Goal: Check status: Check status

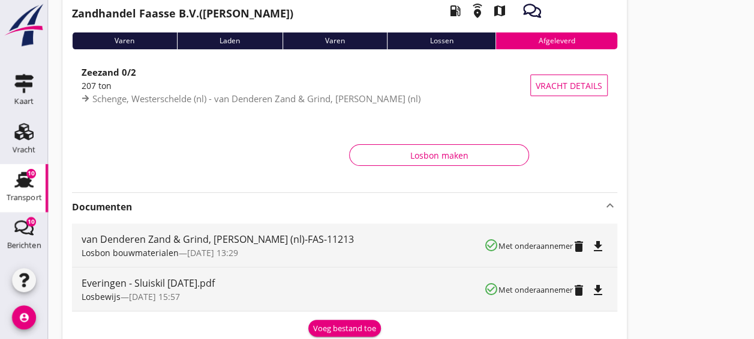
scroll to position [74, 0]
click at [25, 185] on use at bounding box center [23, 180] width 19 height 16
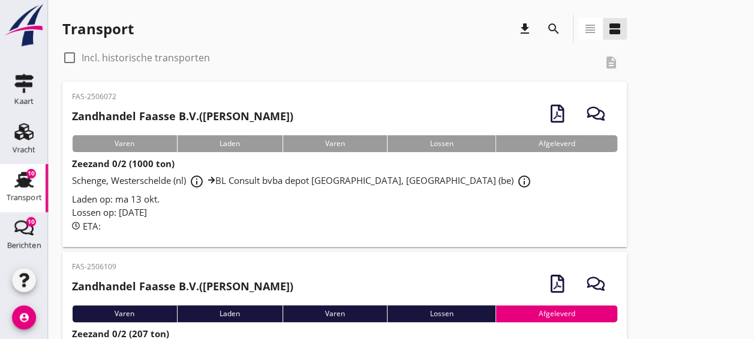
scroll to position [83, 0]
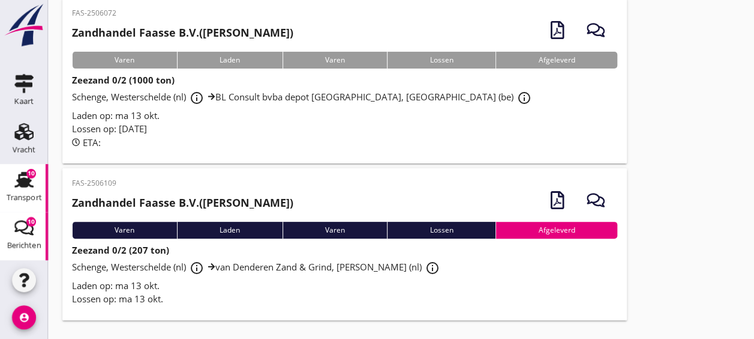
click at [20, 228] on use at bounding box center [23, 227] width 19 height 15
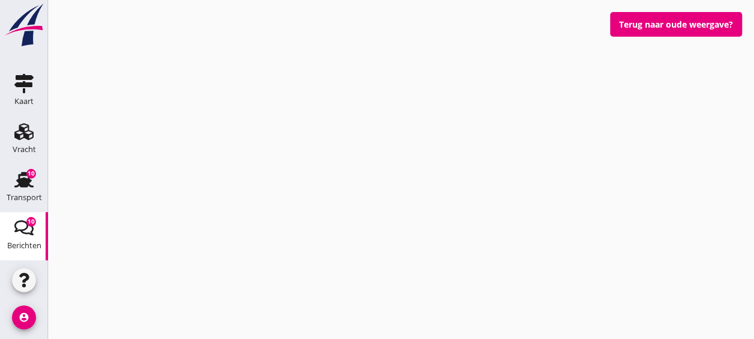
click at [20, 228] on use at bounding box center [23, 227] width 19 height 15
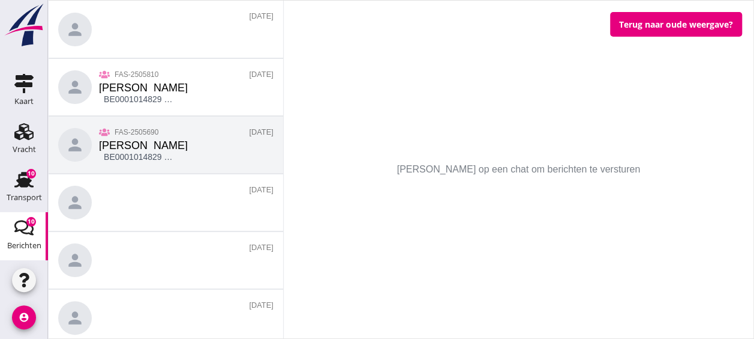
click at [193, 131] on div "person FAS-2505690 [PERSON_NAME] BE0001014829 Vervoersdocument 16-50.pdf [DATE]" at bounding box center [166, 145] width 235 height 58
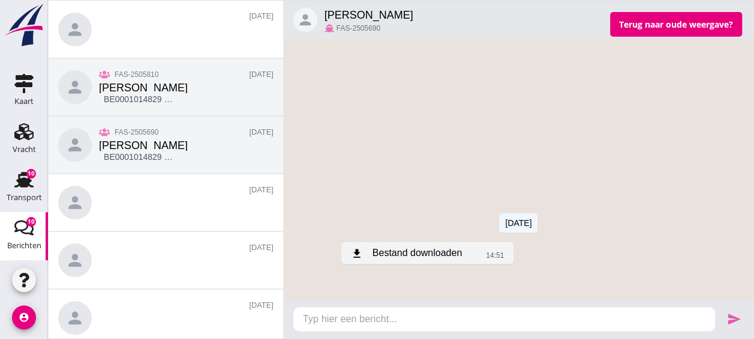
click at [191, 87] on div "person FAS-2505810 [PERSON_NAME] BE0001014829 Vervoersdocument 17-50.pdf [DATE]" at bounding box center [166, 87] width 235 height 58
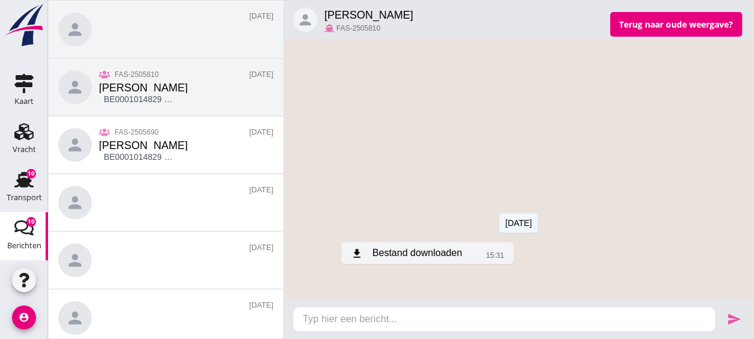
click at [170, 41] on div "person [DATE]" at bounding box center [166, 30] width 235 height 58
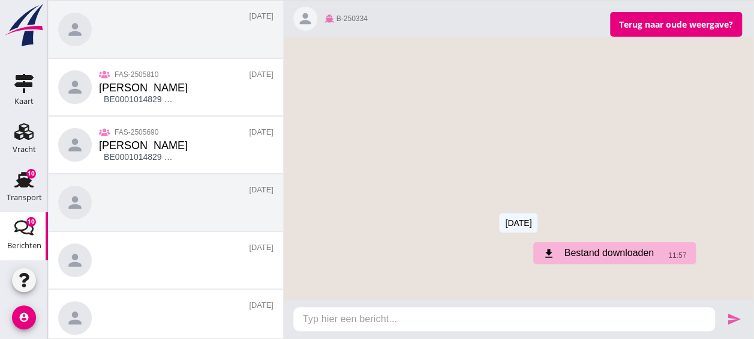
click at [158, 199] on div "person [DATE]" at bounding box center [166, 202] width 235 height 58
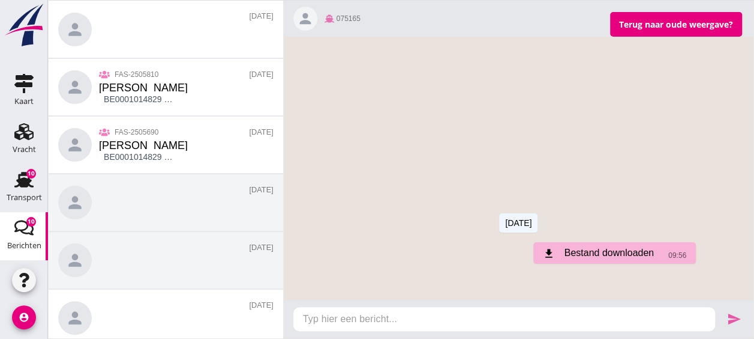
click at [148, 265] on div "person [DATE]" at bounding box center [166, 260] width 235 height 58
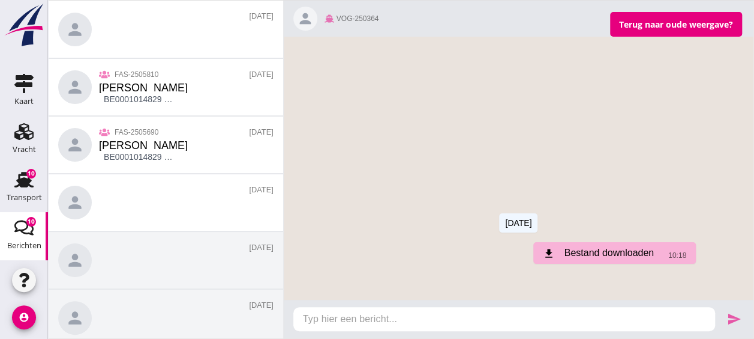
click at [170, 310] on div "person [DATE]" at bounding box center [166, 318] width 235 height 58
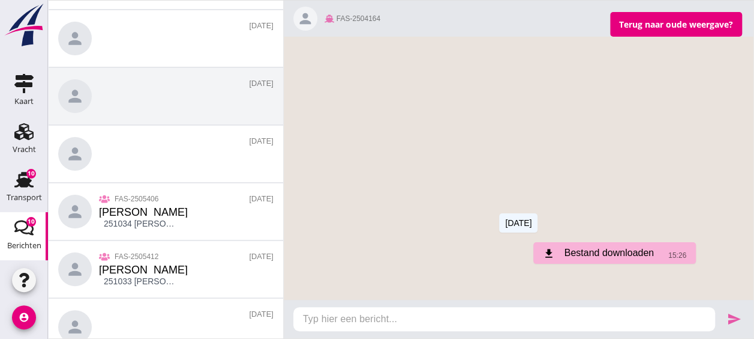
scroll to position [222, 0]
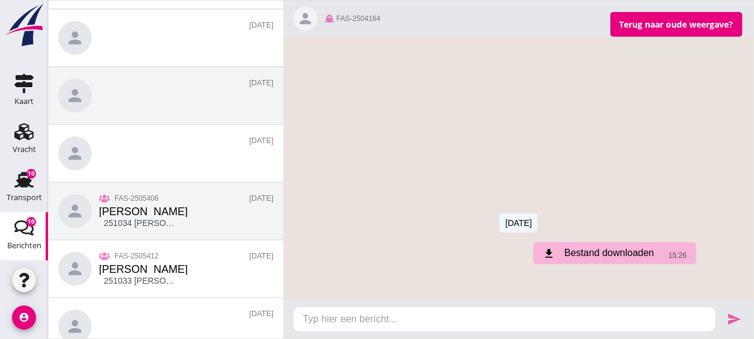
click at [188, 223] on div "person FAS-2505406 [PERSON_NAME] 251034 [PERSON_NAME] 11-9.pdf [DATE]" at bounding box center [166, 211] width 235 height 58
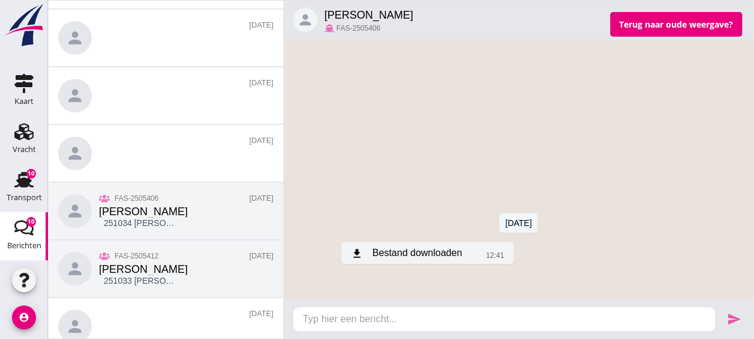
click at [209, 266] on div "person FAS-2505412 [PERSON_NAME] 251033 [PERSON_NAME] 10-9.pdf [DATE]" at bounding box center [166, 268] width 235 height 58
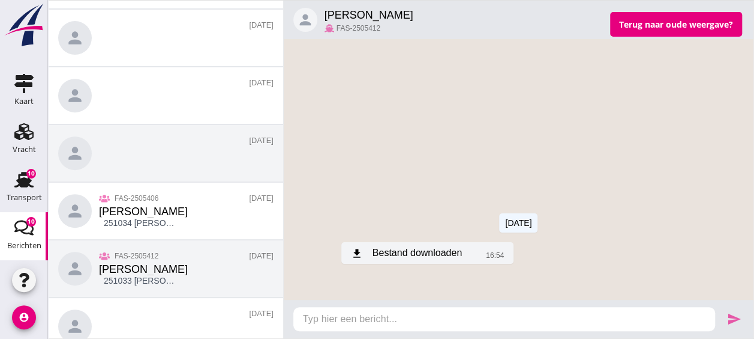
click at [167, 141] on div "person [DATE]" at bounding box center [166, 153] width 235 height 58
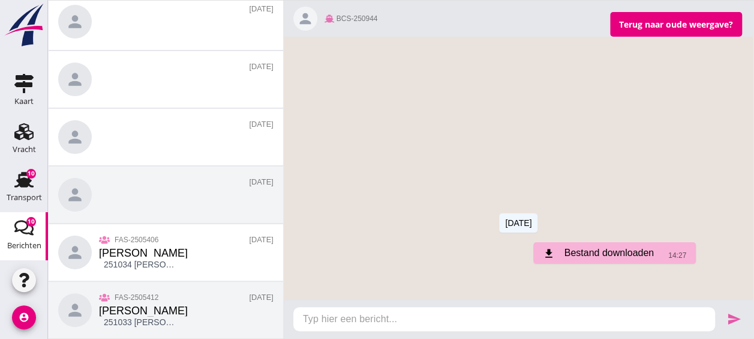
scroll to position [308, 0]
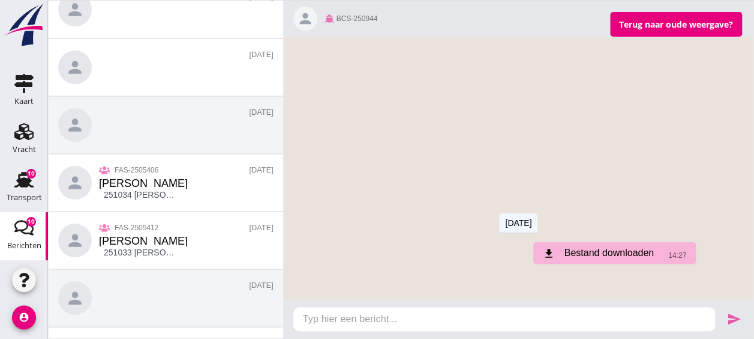
click at [179, 306] on div "person [DATE]" at bounding box center [166, 298] width 235 height 58
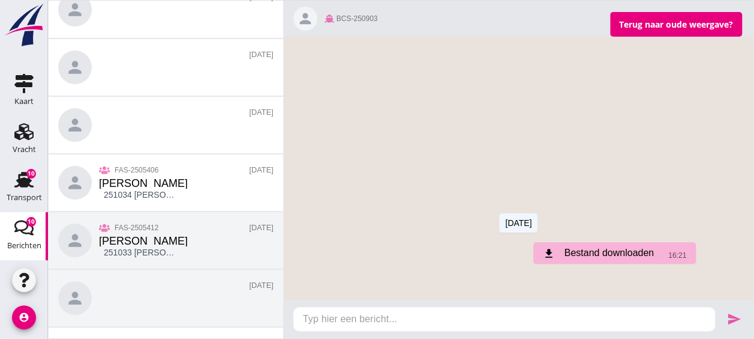
click at [196, 256] on div "person FAS-2505412 [PERSON_NAME] 251033 [PERSON_NAME] 10-9.pdf [DATE]" at bounding box center [166, 240] width 235 height 58
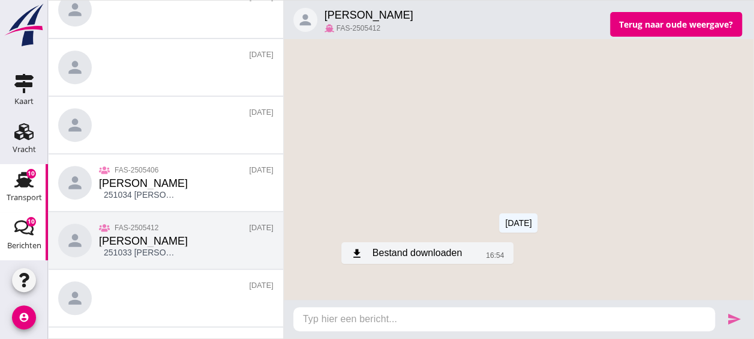
click at [29, 179] on div "Transport" at bounding box center [24, 179] width 29 height 19
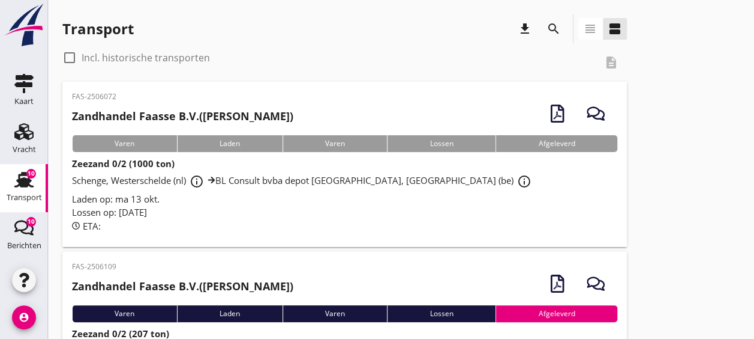
scroll to position [24, 0]
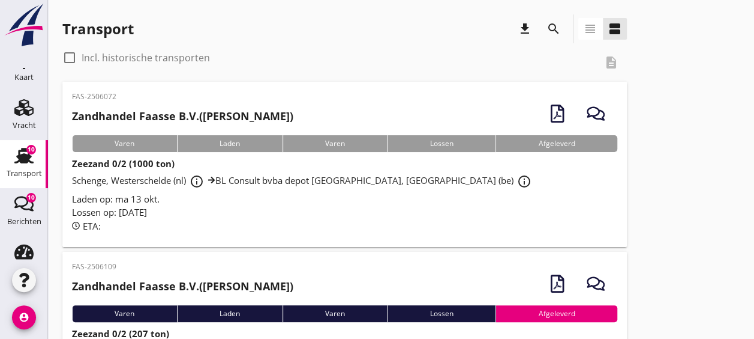
click at [453, 196] on div "Laden op: ma 13 okt." at bounding box center [345, 199] width 546 height 14
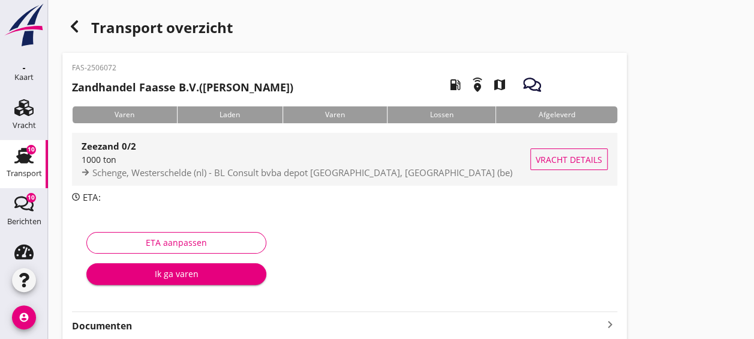
click at [549, 163] on span "Vracht details" at bounding box center [569, 159] width 67 height 13
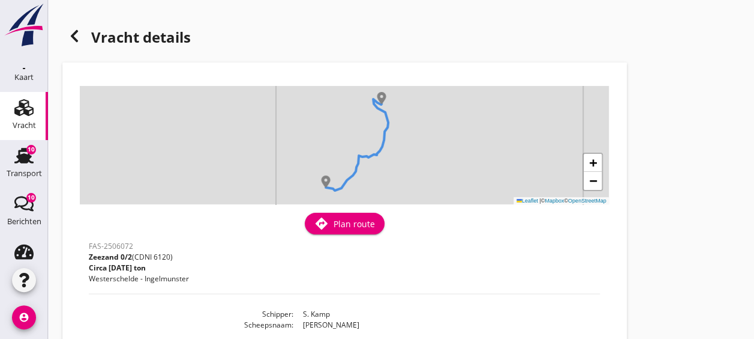
click at [306, 191] on div "+ − Leaflet | © Mapbox © OpenStreetMap" at bounding box center [344, 145] width 529 height 118
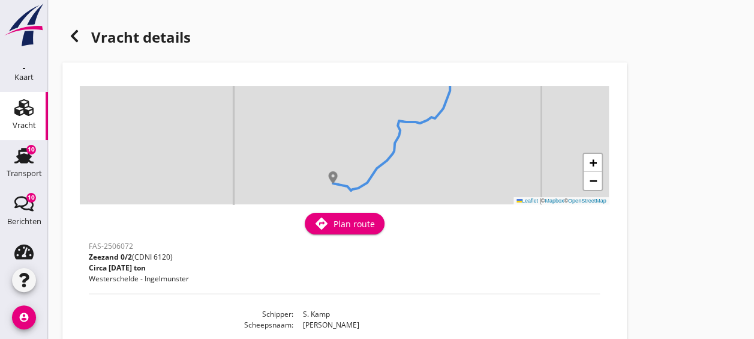
click at [306, 191] on div "+ − Leaflet | © Mapbox © OpenStreetMap" at bounding box center [344, 145] width 529 height 118
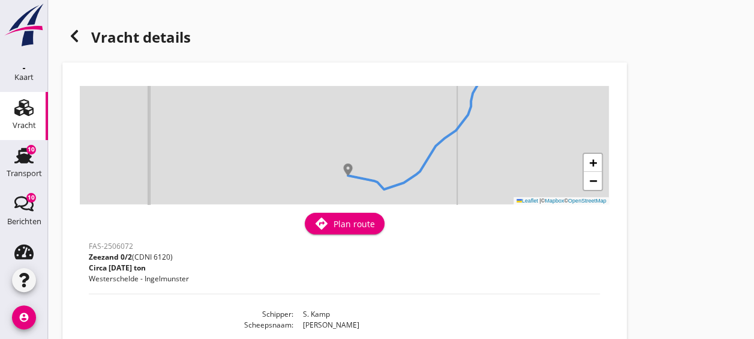
click at [306, 191] on div "+ − Leaflet | © Mapbox © OpenStreetMap" at bounding box center [344, 145] width 529 height 118
click at [325, 184] on div "+ − Leaflet | © Mapbox © OpenStreetMap" at bounding box center [344, 145] width 529 height 118
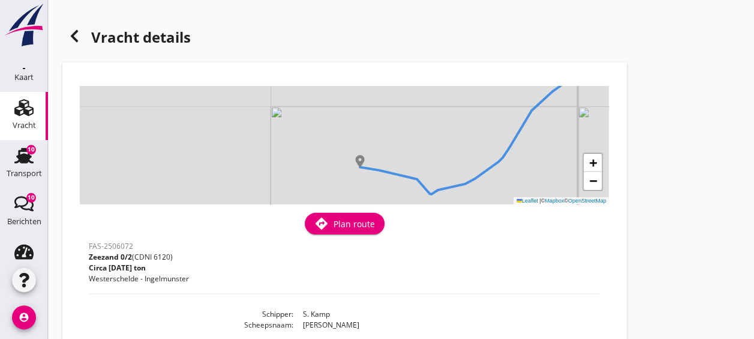
click at [336, 184] on div "+ − Leaflet | © Mapbox © OpenStreetMap" at bounding box center [344, 145] width 529 height 118
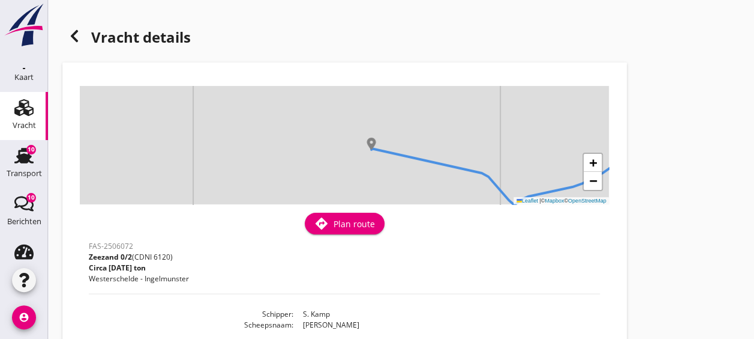
click at [354, 173] on div "+ − Leaflet | © Mapbox © OpenStreetMap" at bounding box center [344, 145] width 529 height 118
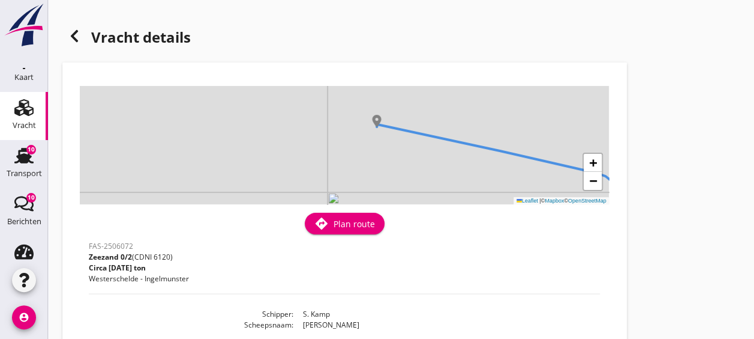
click at [366, 143] on div "+ − Leaflet | © Mapbox © OpenStreetMap" at bounding box center [344, 145] width 529 height 118
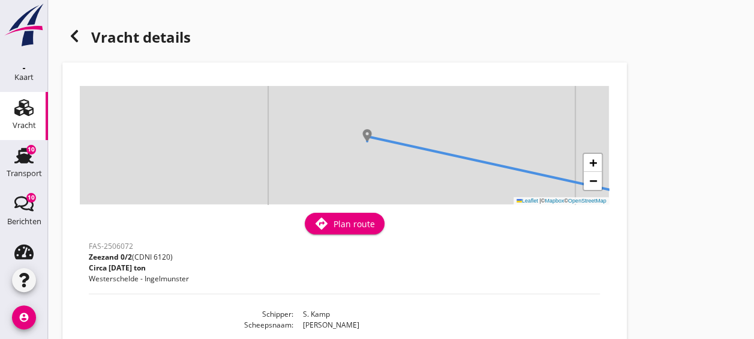
drag, startPoint x: 366, startPoint y: 143, endPoint x: 357, endPoint y: 175, distance: 33.8
click at [357, 175] on div "+ − Leaflet | © Mapbox © OpenStreetMap" at bounding box center [344, 145] width 529 height 118
click at [348, 155] on div "+ − Leaflet | © Mapbox © OpenStreetMap" at bounding box center [344, 145] width 529 height 118
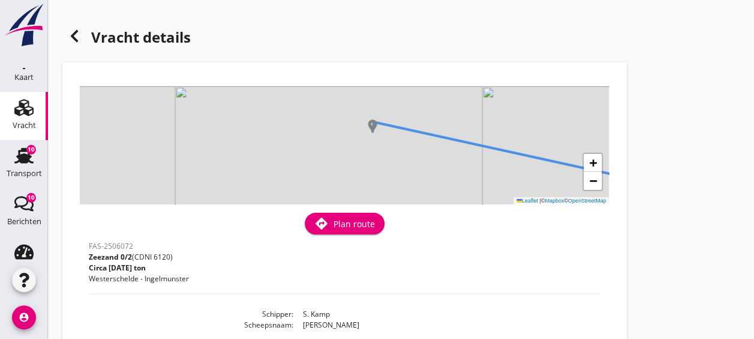
click at [363, 144] on div "+ − Leaflet | © Mapbox © OpenStreetMap" at bounding box center [344, 145] width 529 height 118
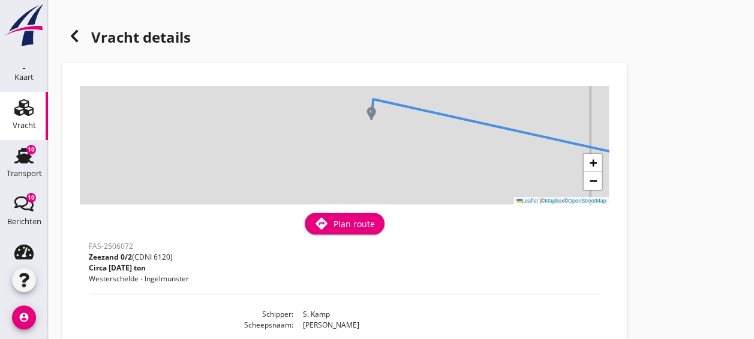
click at [363, 144] on div "+ − Leaflet | © Mapbox © OpenStreetMap" at bounding box center [344, 145] width 529 height 118
